Goal: Task Accomplishment & Management: Use online tool/utility

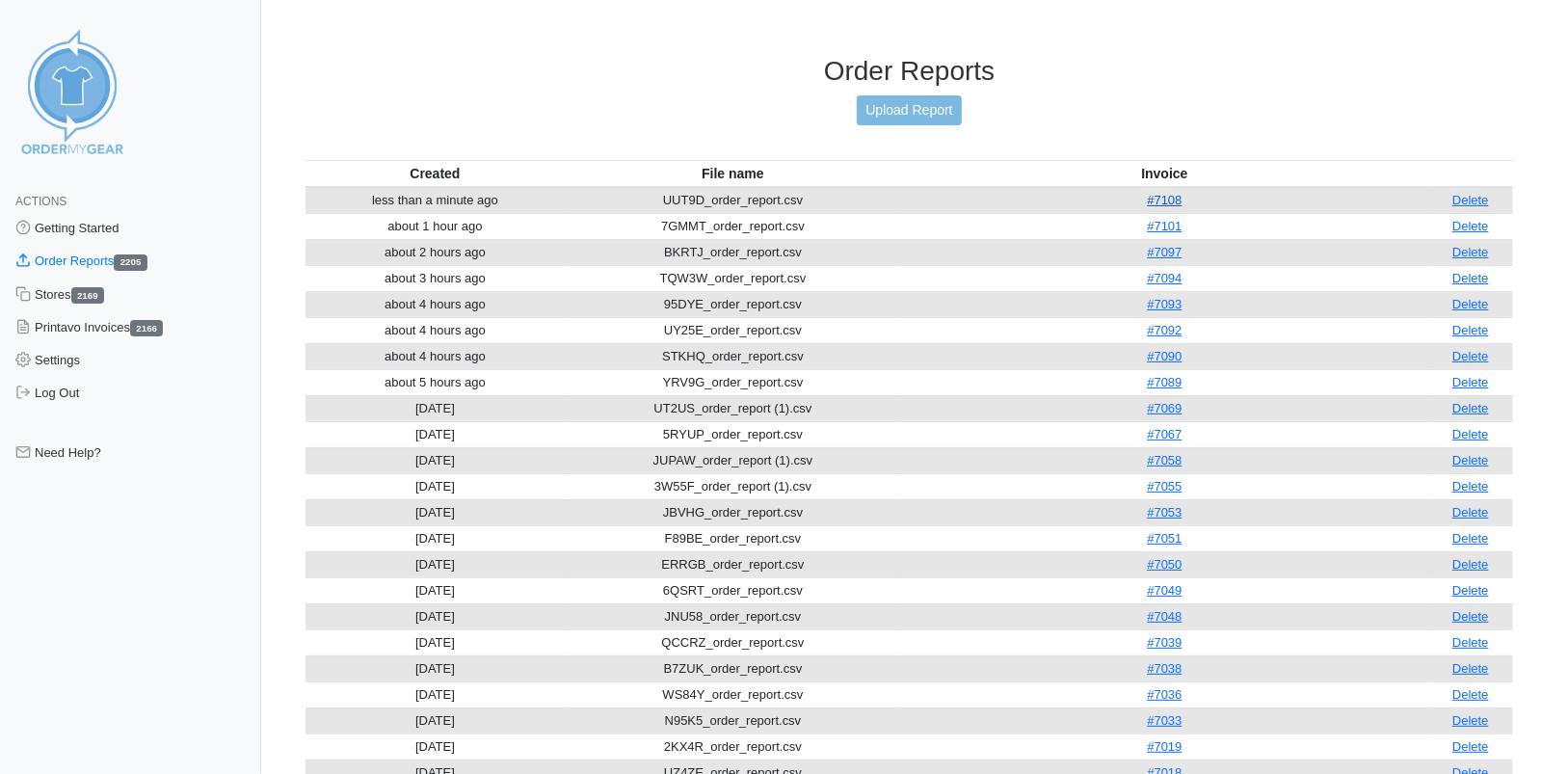
click at [1170, 194] on link "#7108" at bounding box center [1165, 199] width 35 height 15
click at [1178, 196] on link "#7108" at bounding box center [1165, 199] width 35 height 15
click at [935, 112] on link "Upload Report" at bounding box center [909, 110] width 105 height 30
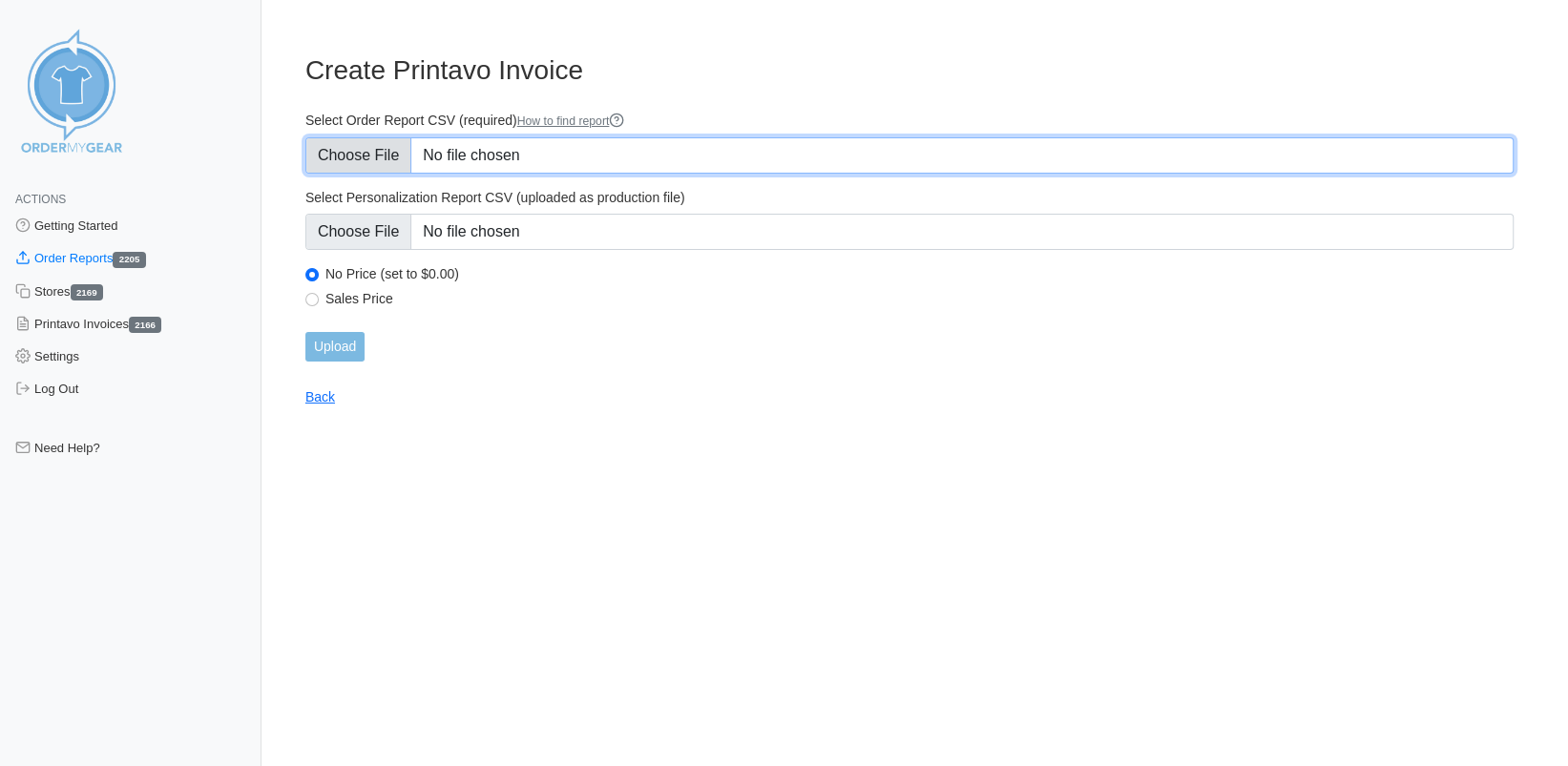
click at [359, 162] on input "Select Order Report CSV (required) How to find report" at bounding box center [909, 155] width 1208 height 36
type input "C:\fakepath\6UNBV_order_report.csv"
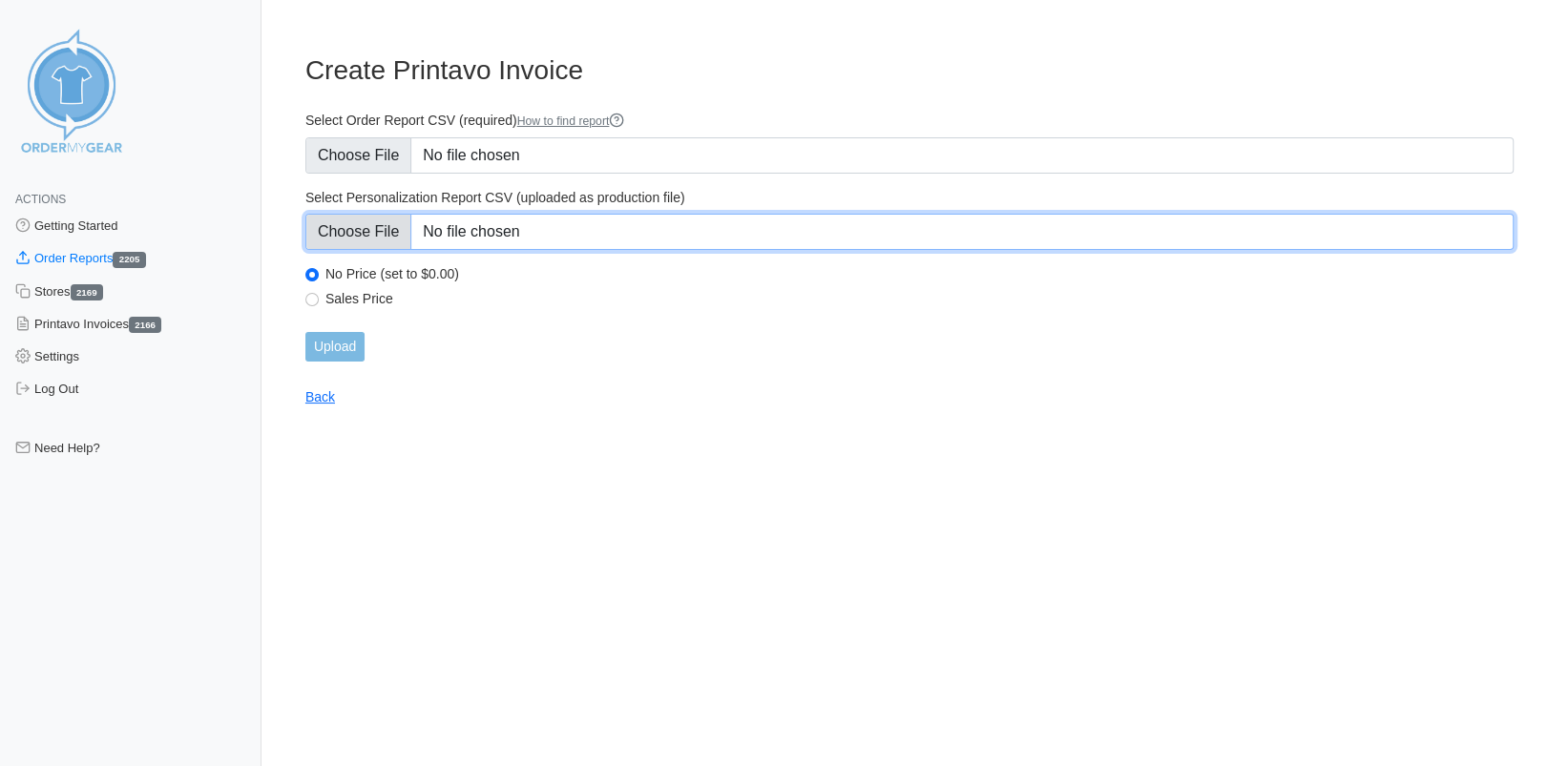
click at [363, 231] on input "Select Personalization Report CSV (uploaded as production file)" at bounding box center [909, 231] width 1208 height 36
type input "C:\fakepath\6UNBV_personalization_report.csv"
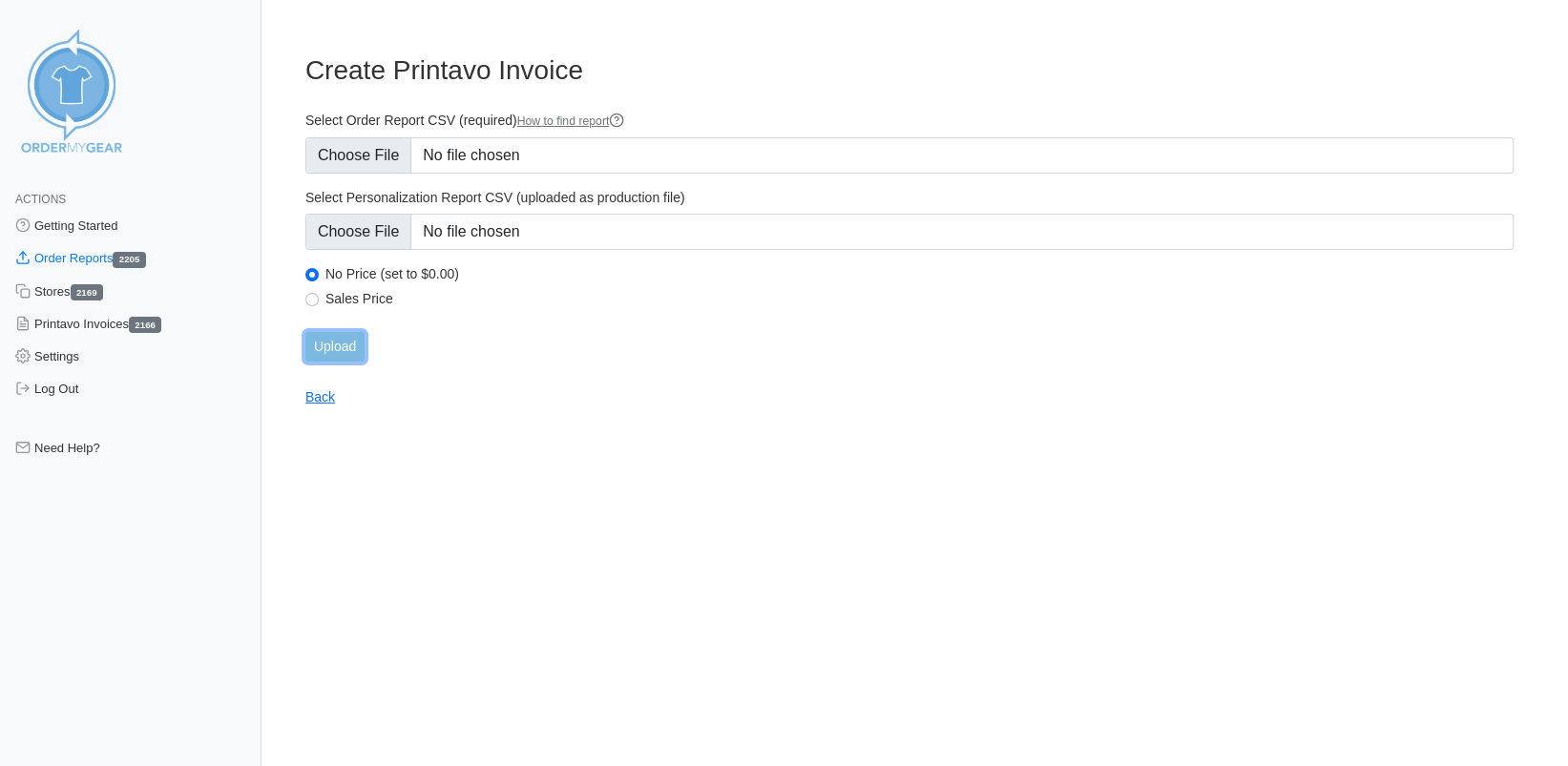
click at [344, 339] on input "Upload" at bounding box center [335, 346] width 59 height 30
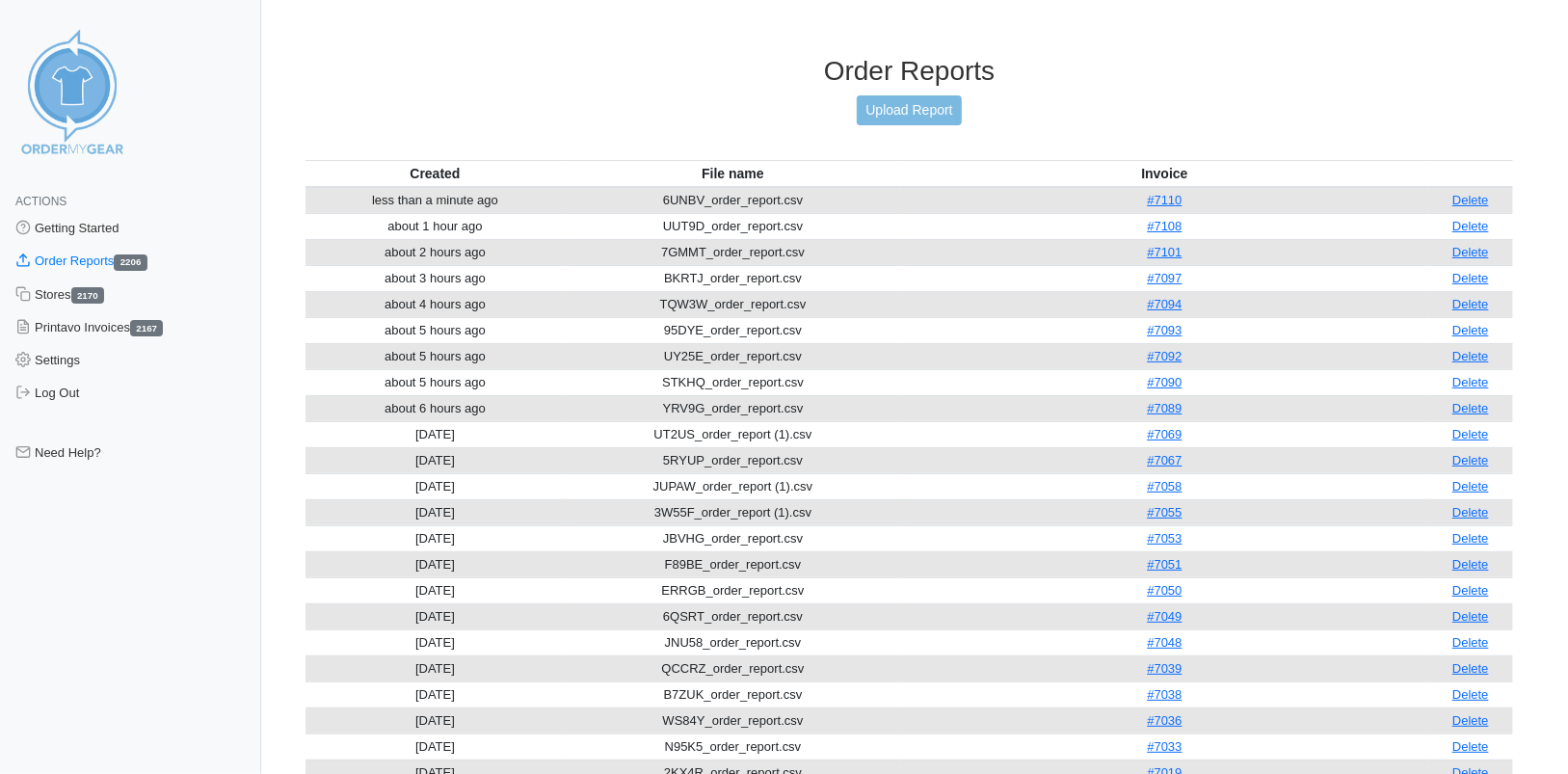
click at [894, 93] on div "Order Reports Upload Report" at bounding box center [910, 108] width 1208 height 106
click at [921, 111] on link "Upload Report" at bounding box center [909, 110] width 105 height 30
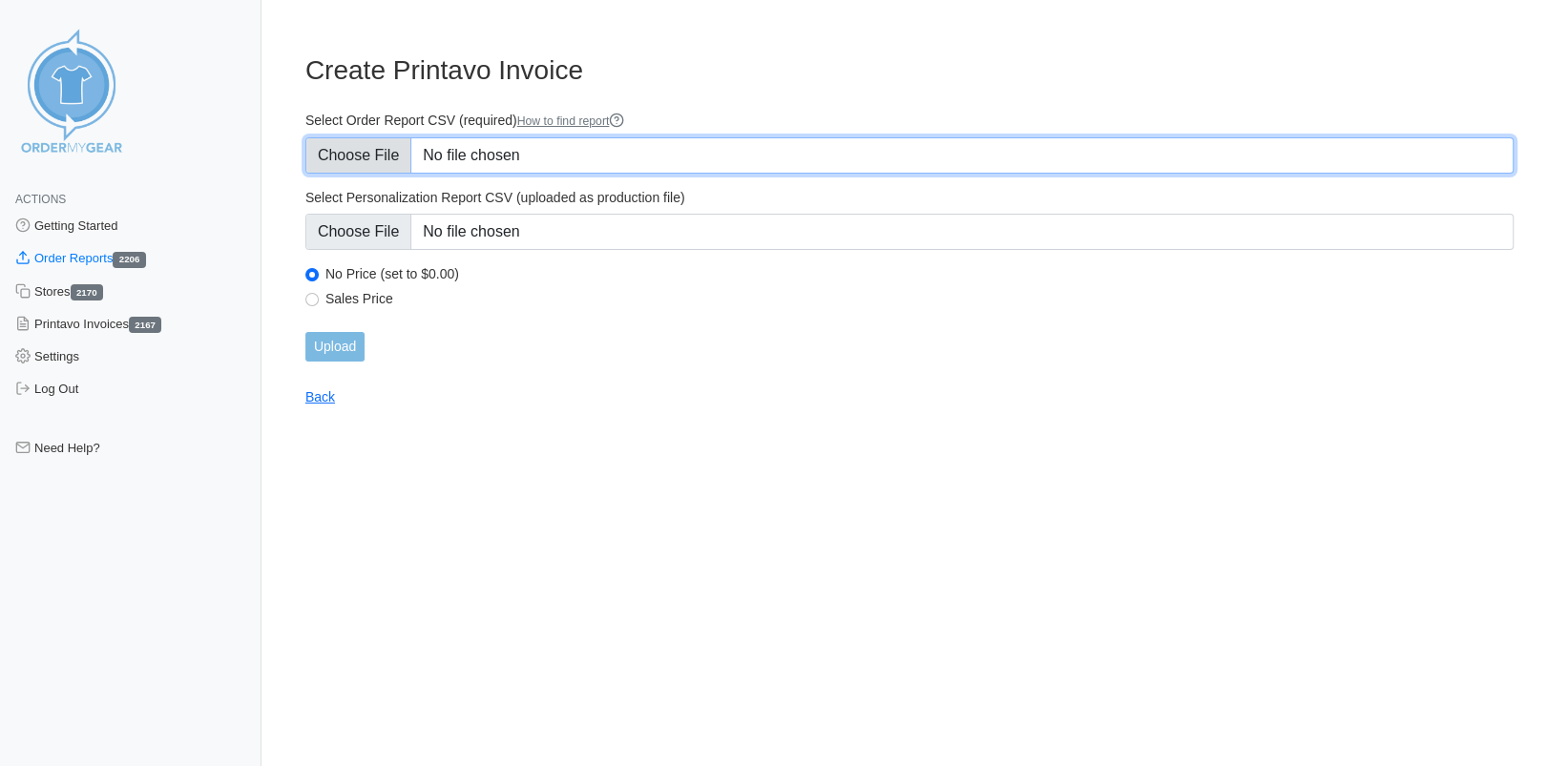
click at [386, 156] on input "Select Order Report CSV (required) How to find report" at bounding box center [909, 155] width 1208 height 36
type input "C:\fakepath\7H7Q8_order_report.csv"
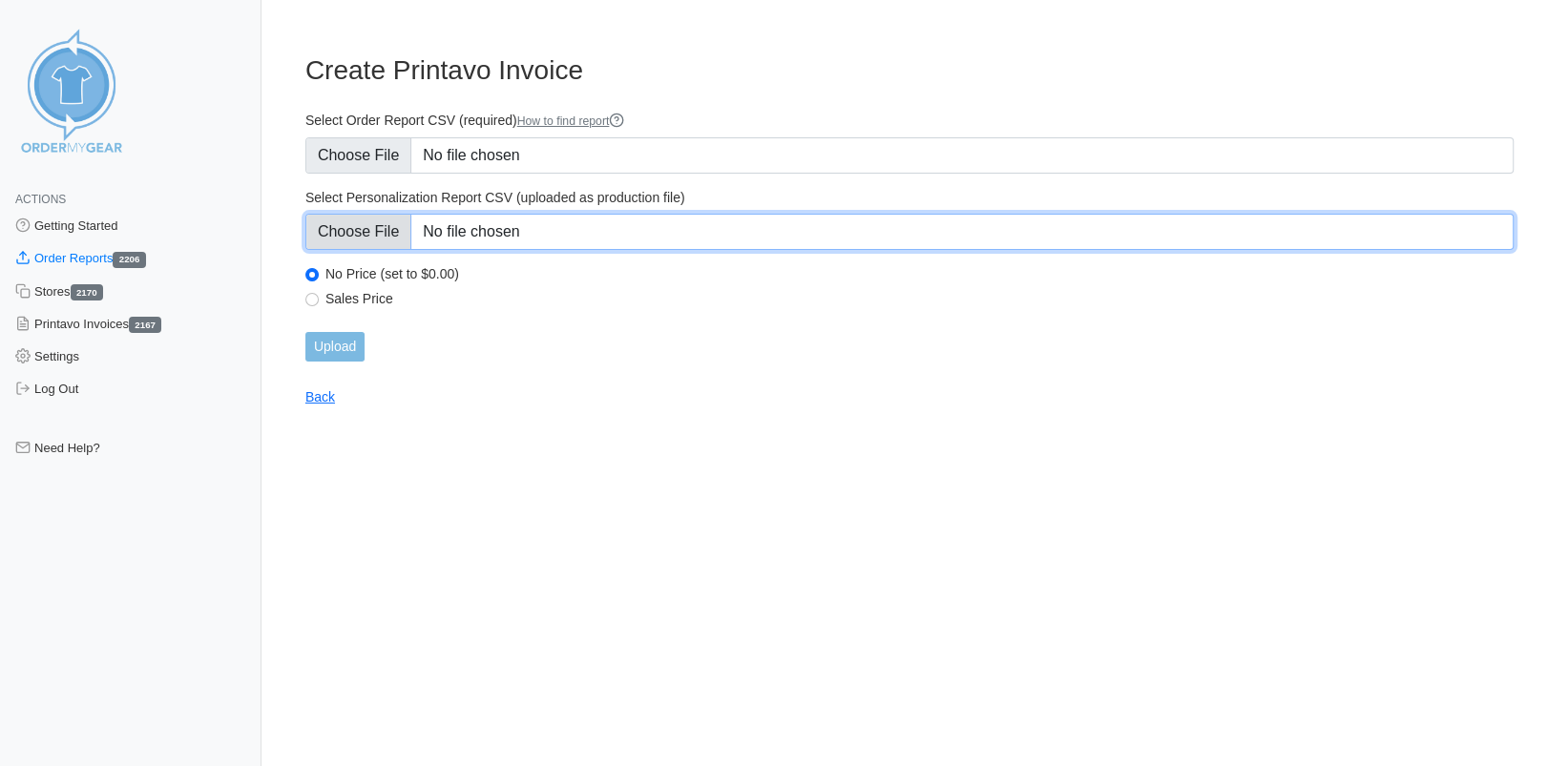
click at [338, 235] on input "Select Personalization Report CSV (uploaded as production file)" at bounding box center [909, 231] width 1208 height 36
type input "C:\fakepath\7H7Q8_personalization_report.csv"
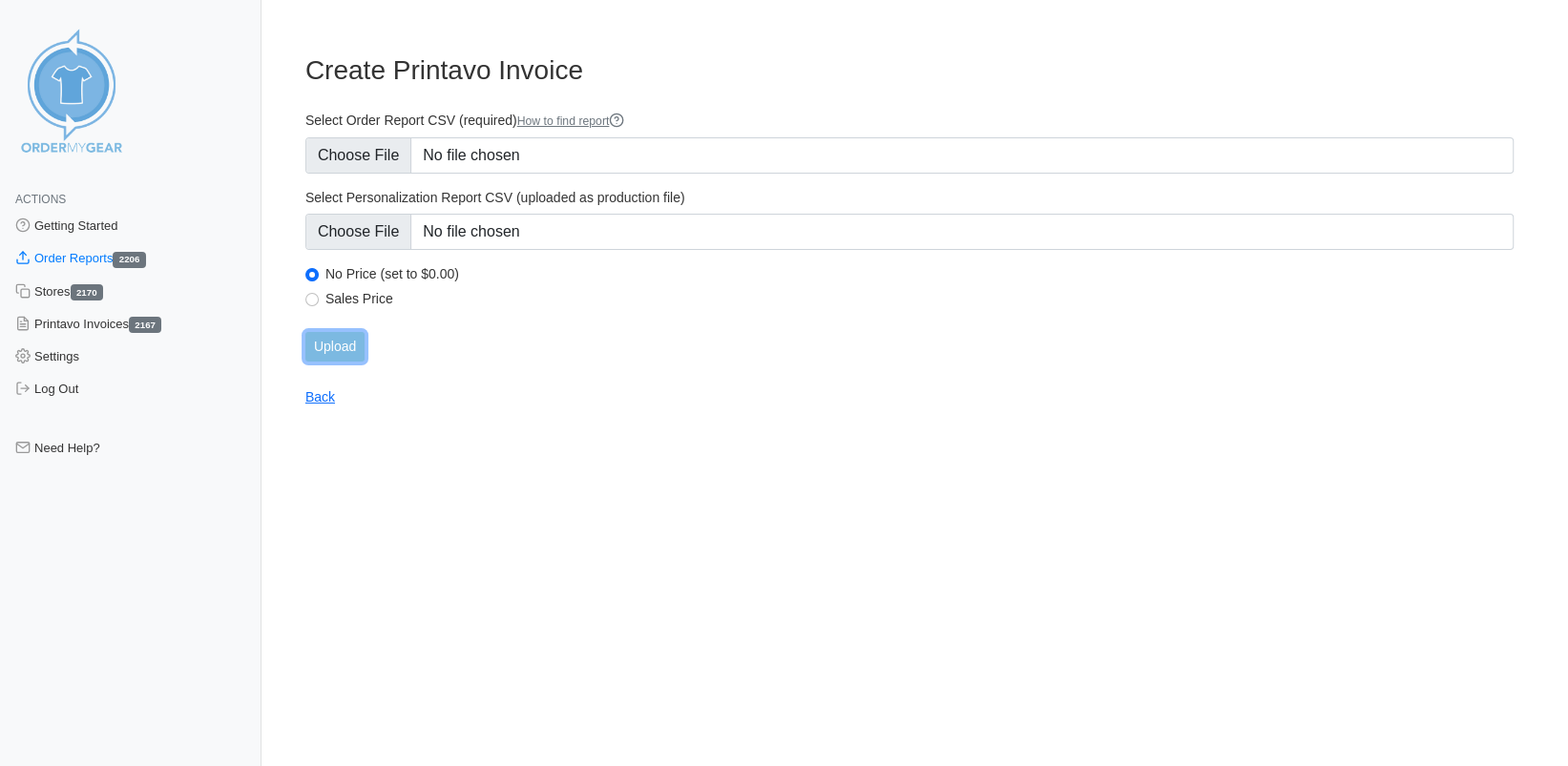
click at [324, 352] on input "Upload" at bounding box center [335, 346] width 59 height 30
